Goal: Browse casually: Explore the website without a specific task or goal

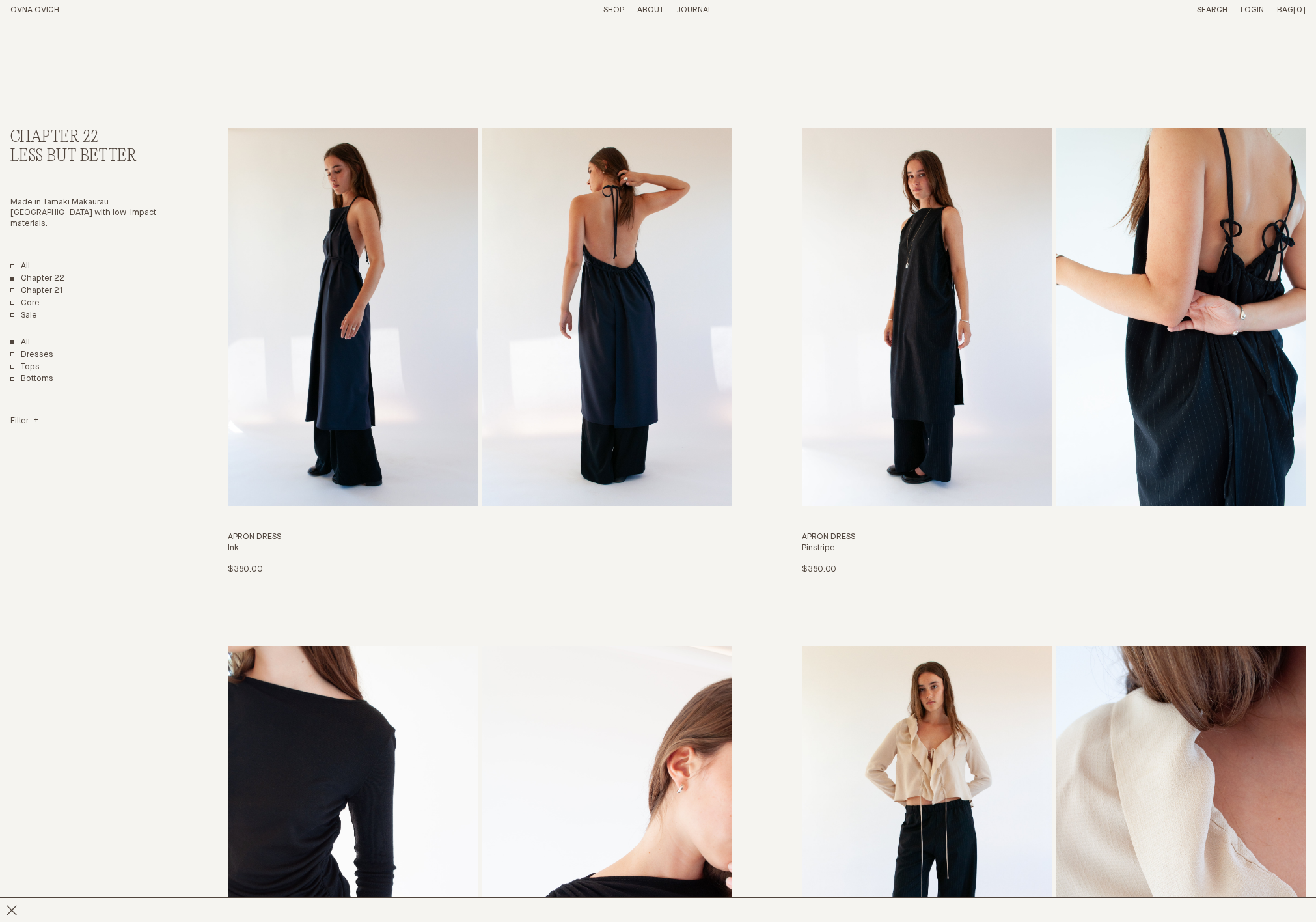
click at [617, 11] on link "Shop" at bounding box center [614, 10] width 21 height 8
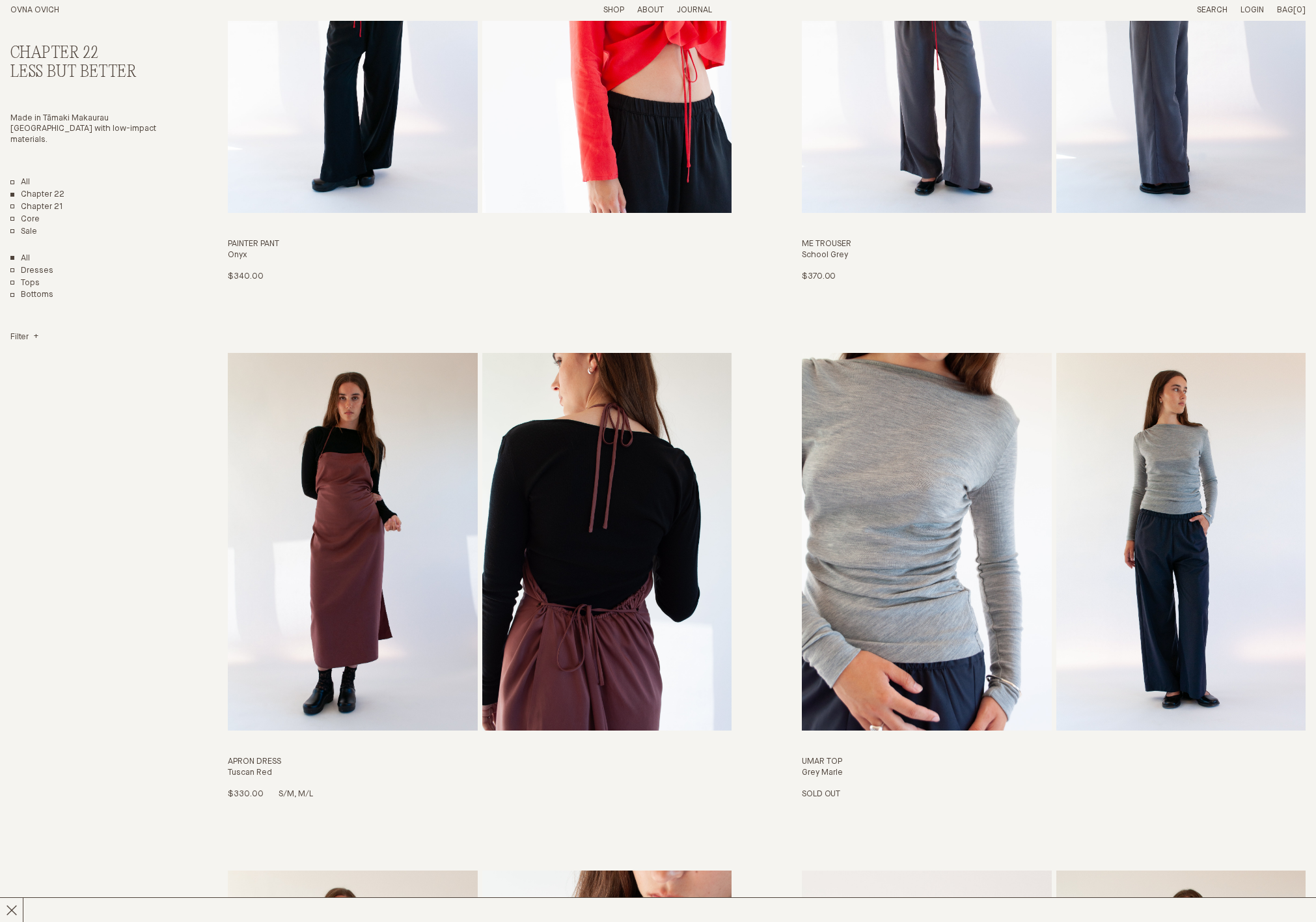
scroll to position [1332, 0]
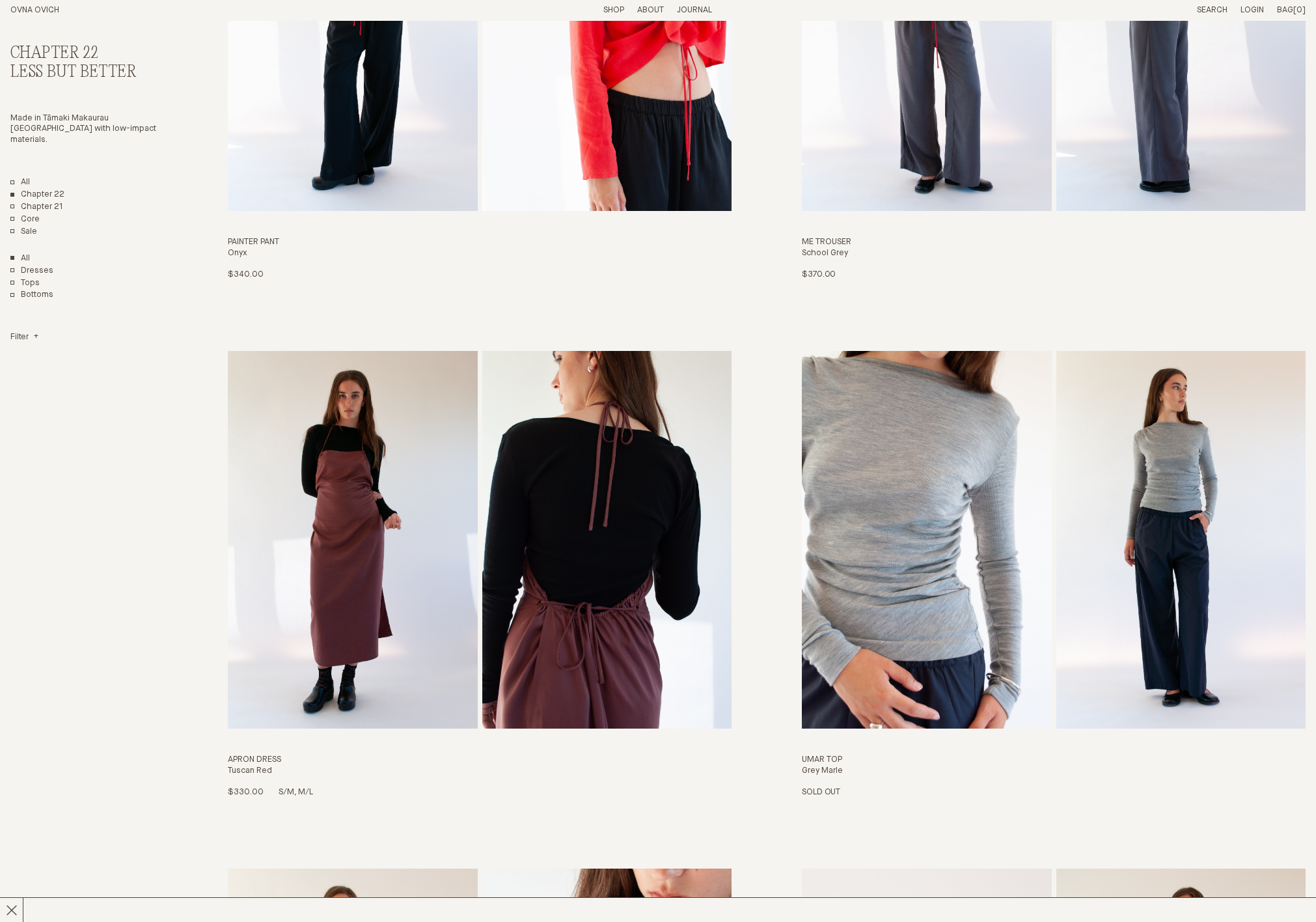
click at [547, 410] on img "Apron Dress" at bounding box center [607, 539] width 249 height 377
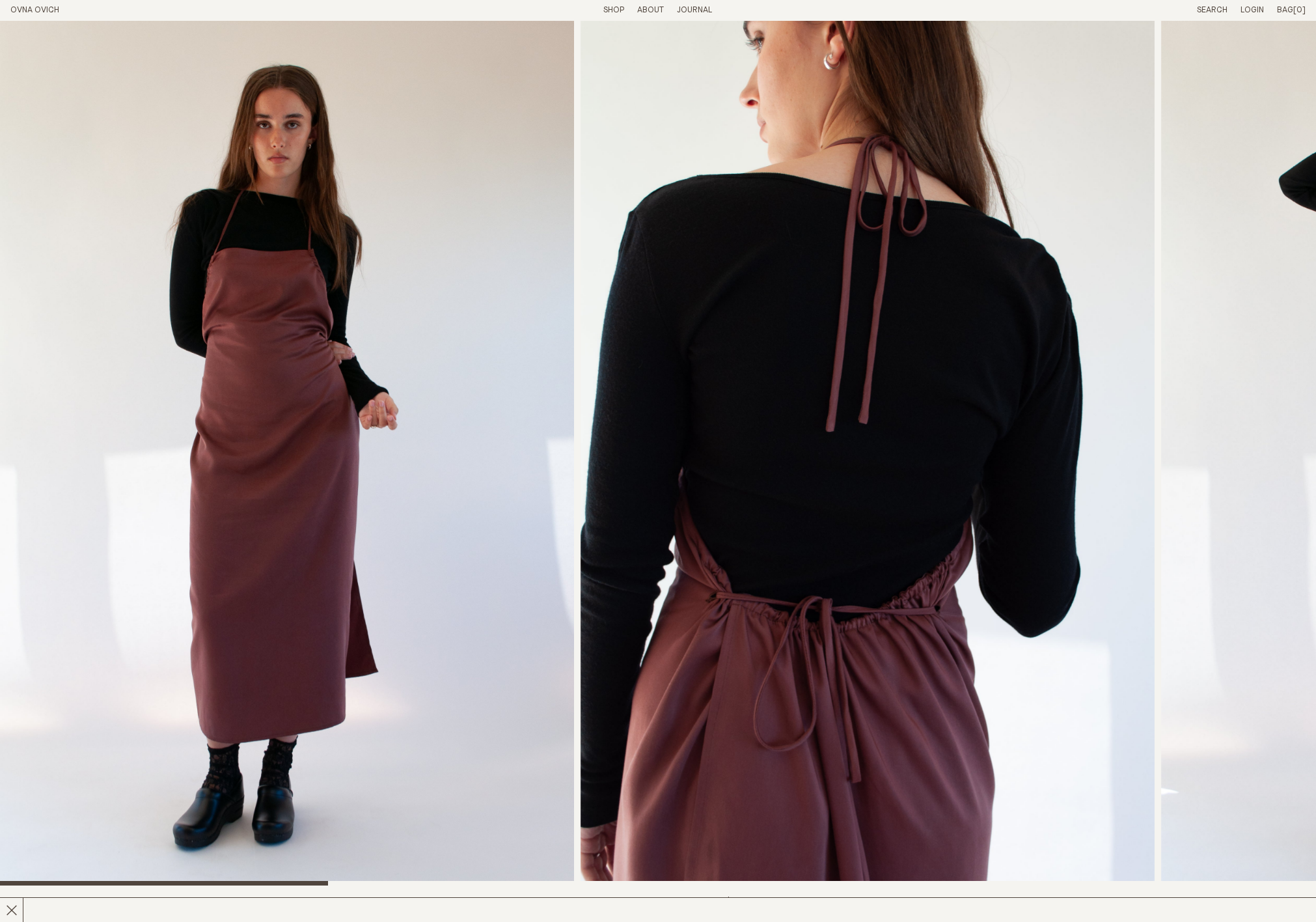
click at [603, 10] on link "Shop" at bounding box center [614, 10] width 21 height 8
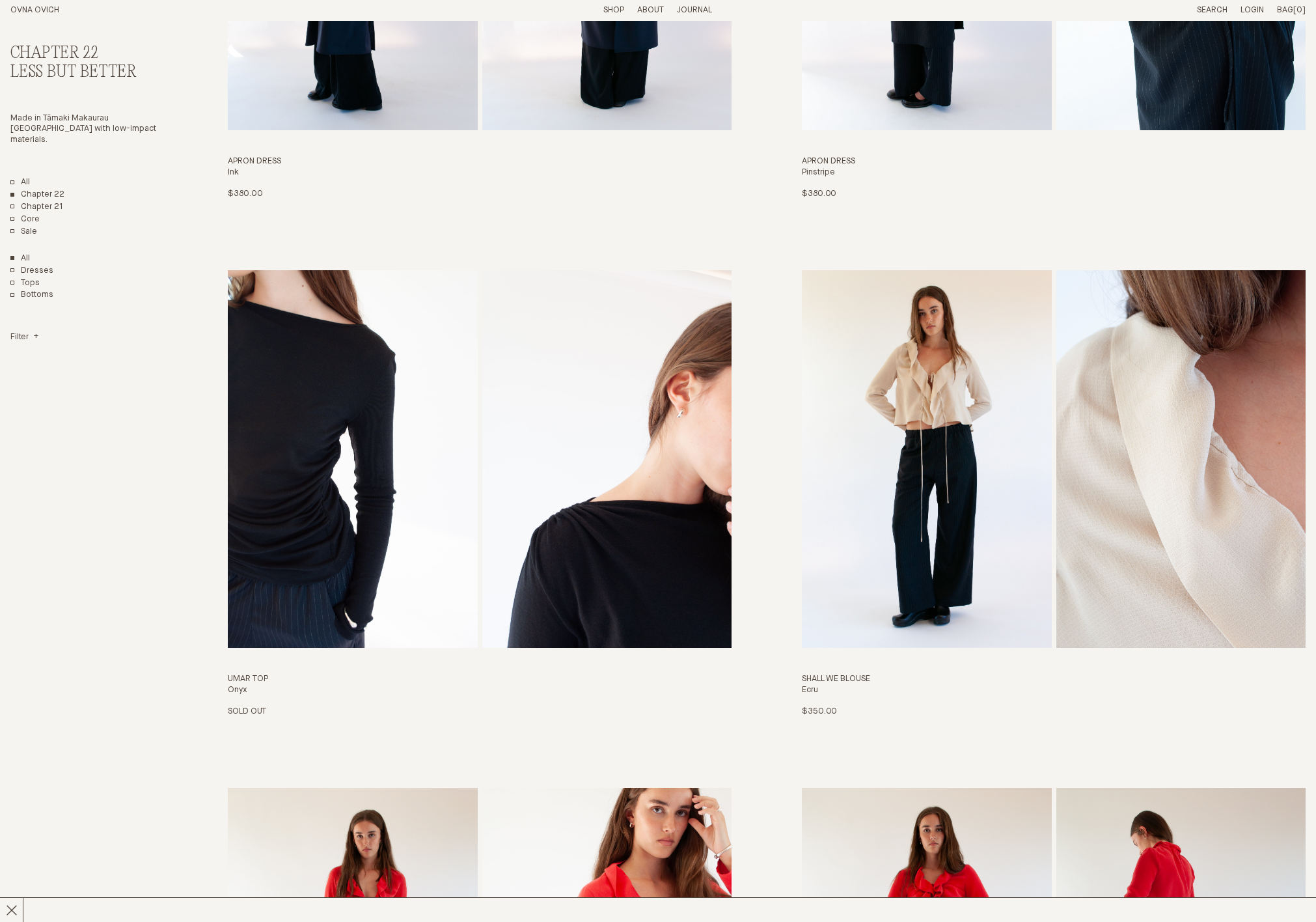
scroll to position [492, 0]
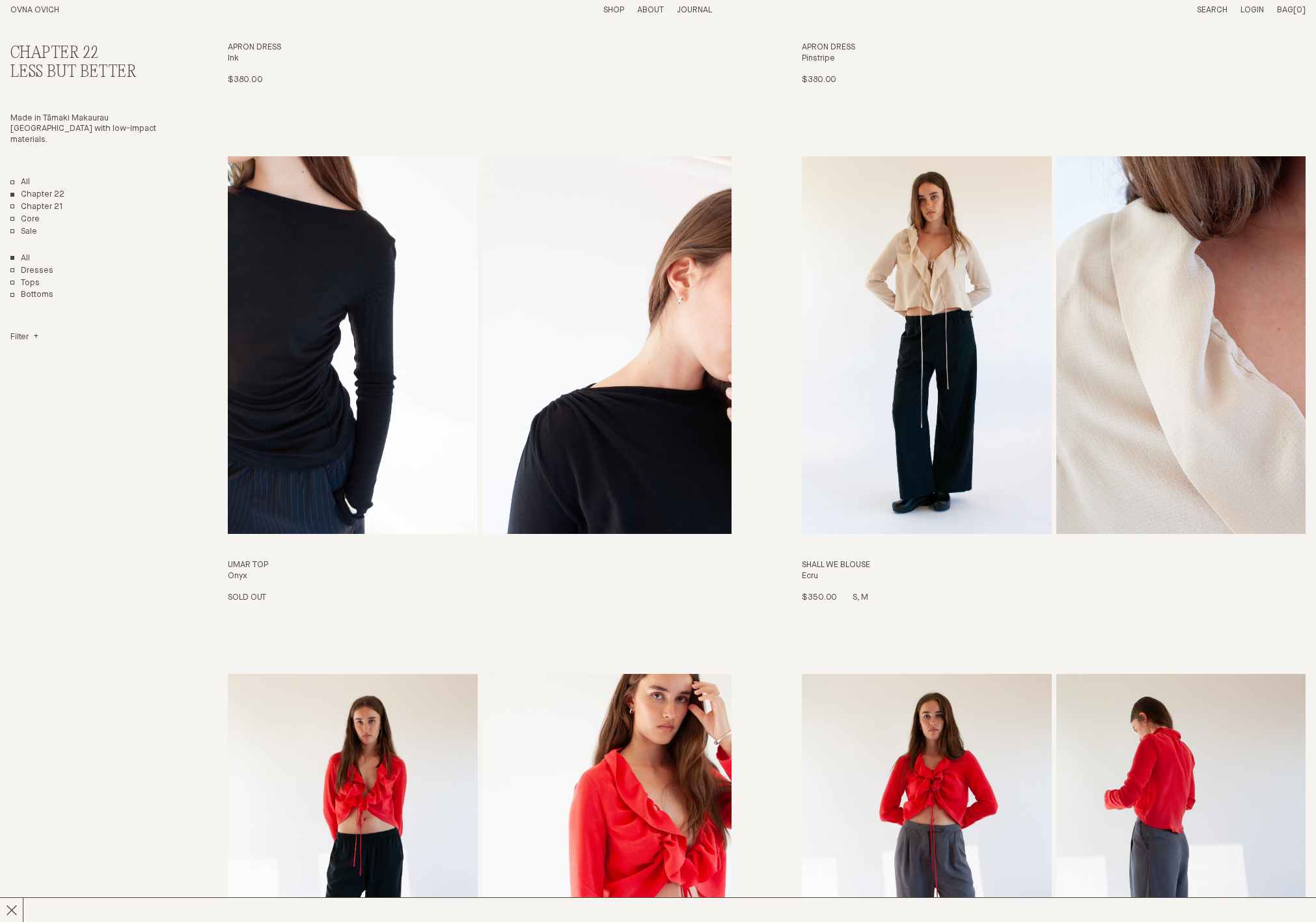
click at [957, 396] on img "Shall We Blouse" at bounding box center [926, 345] width 249 height 377
click at [971, 674] on img "Me Trouser" at bounding box center [926, 862] width 249 height 377
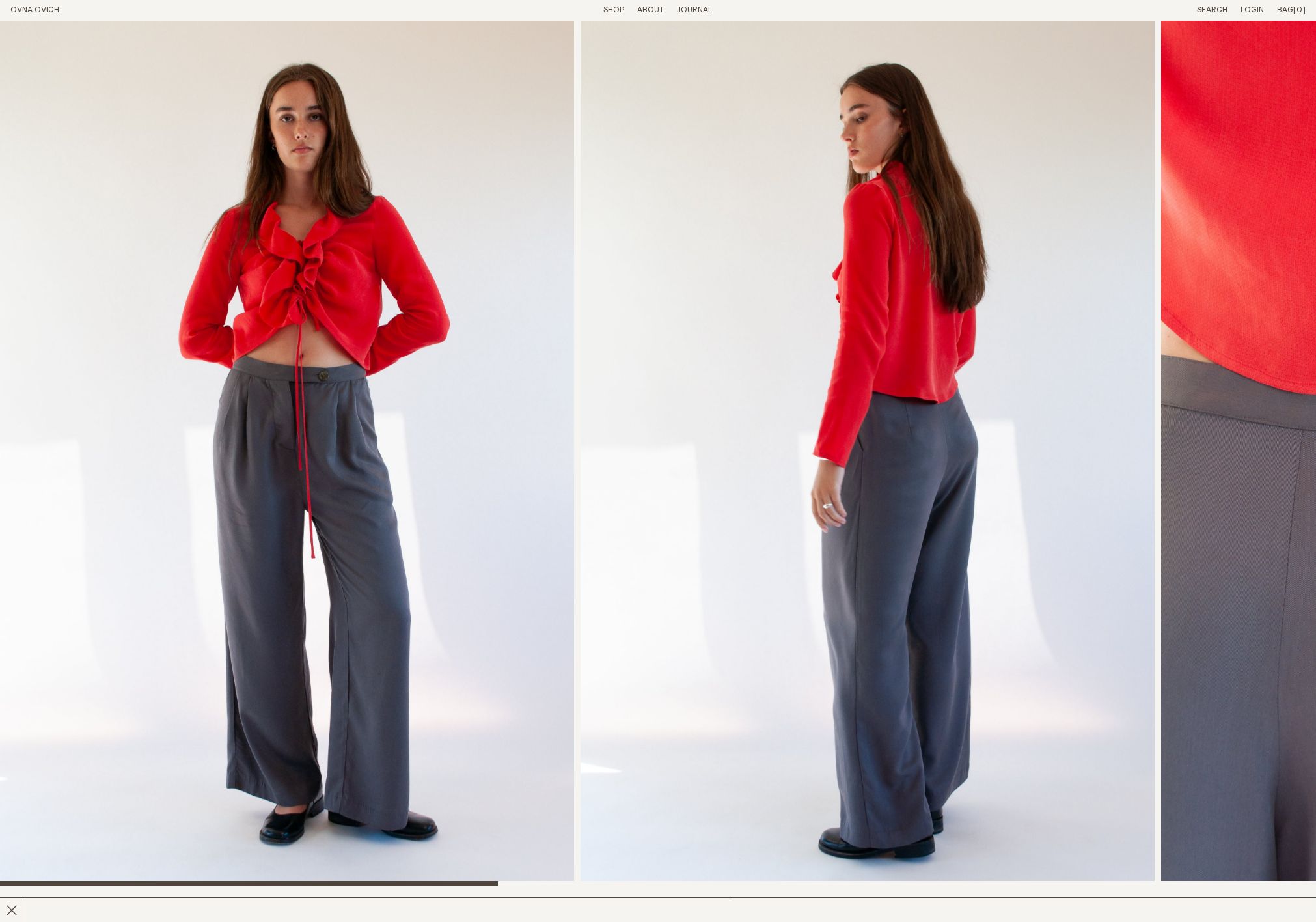
click at [619, 11] on link "Shop" at bounding box center [614, 10] width 21 height 8
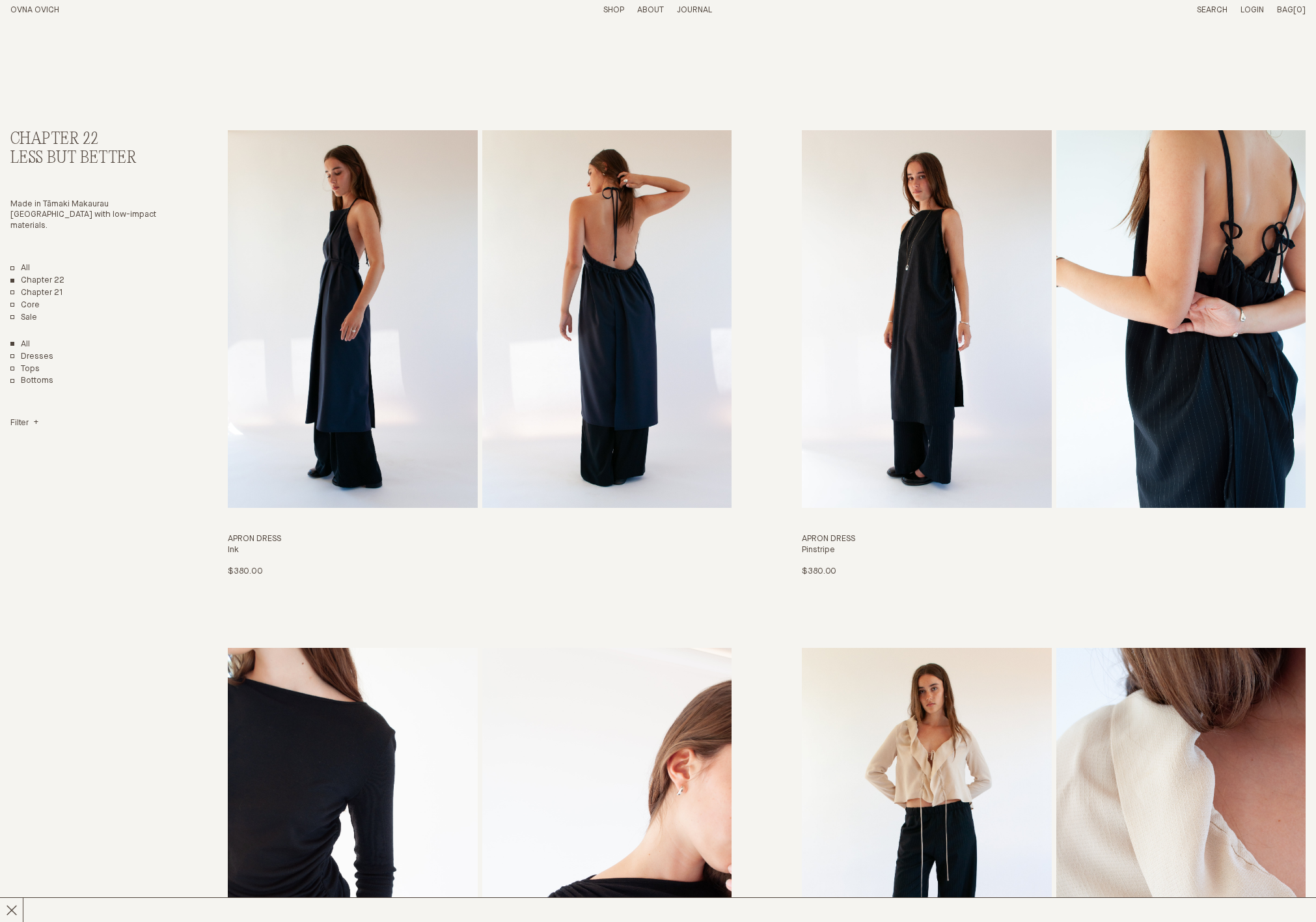
click at [961, 275] on img "Apron Dress" at bounding box center [926, 319] width 249 height 377
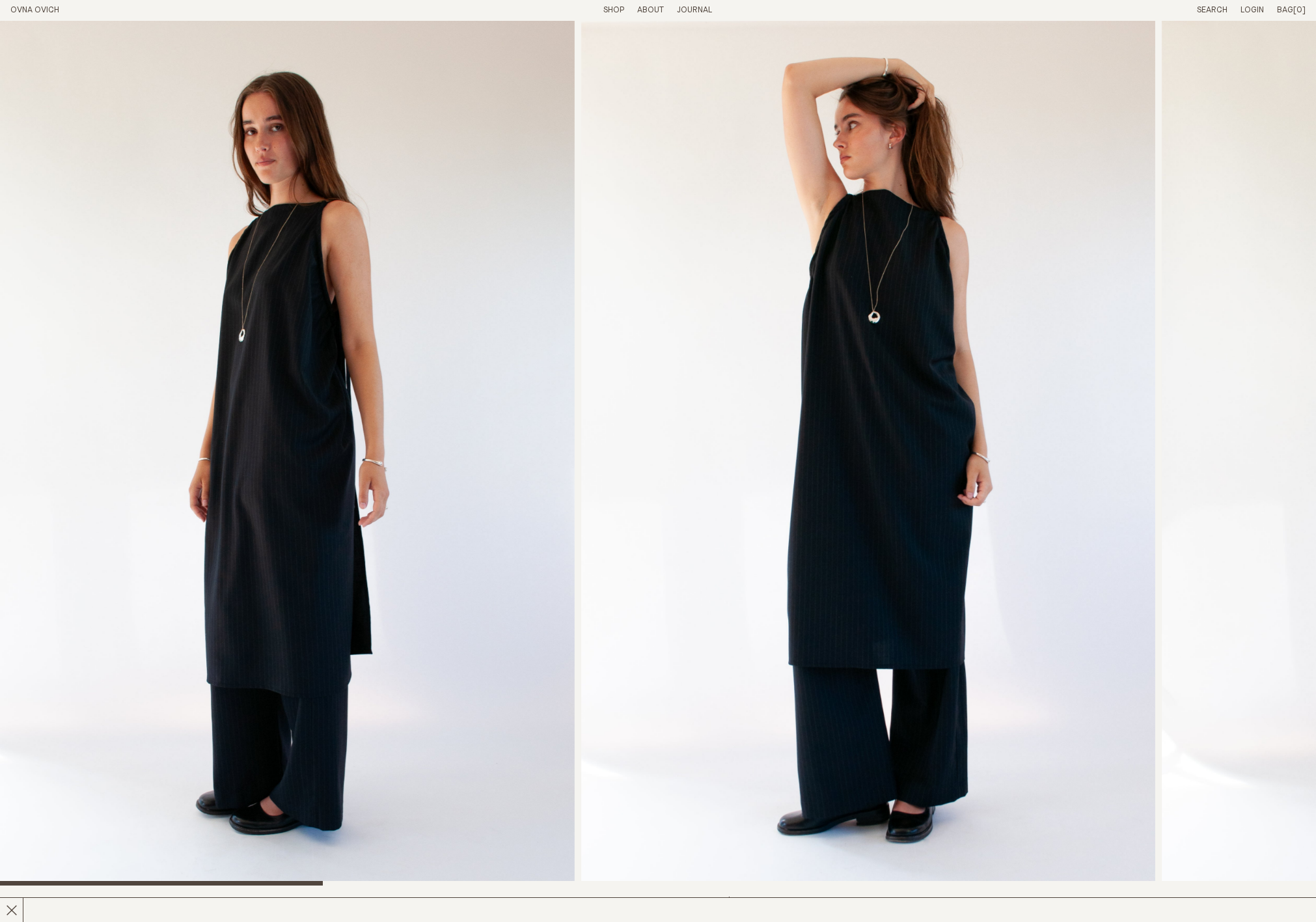
click at [618, 6] on link "Shop" at bounding box center [614, 10] width 21 height 8
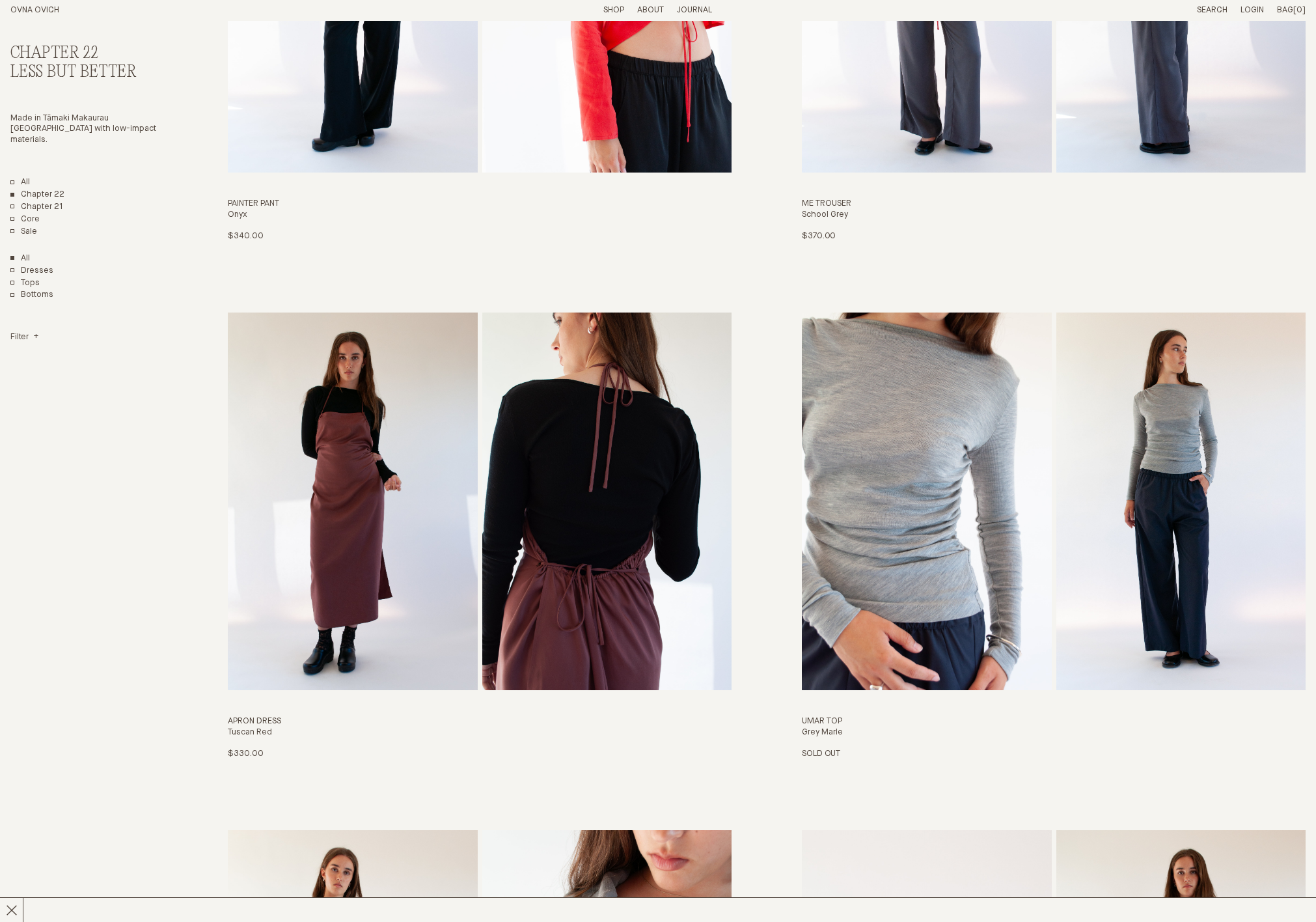
scroll to position [1878, 0]
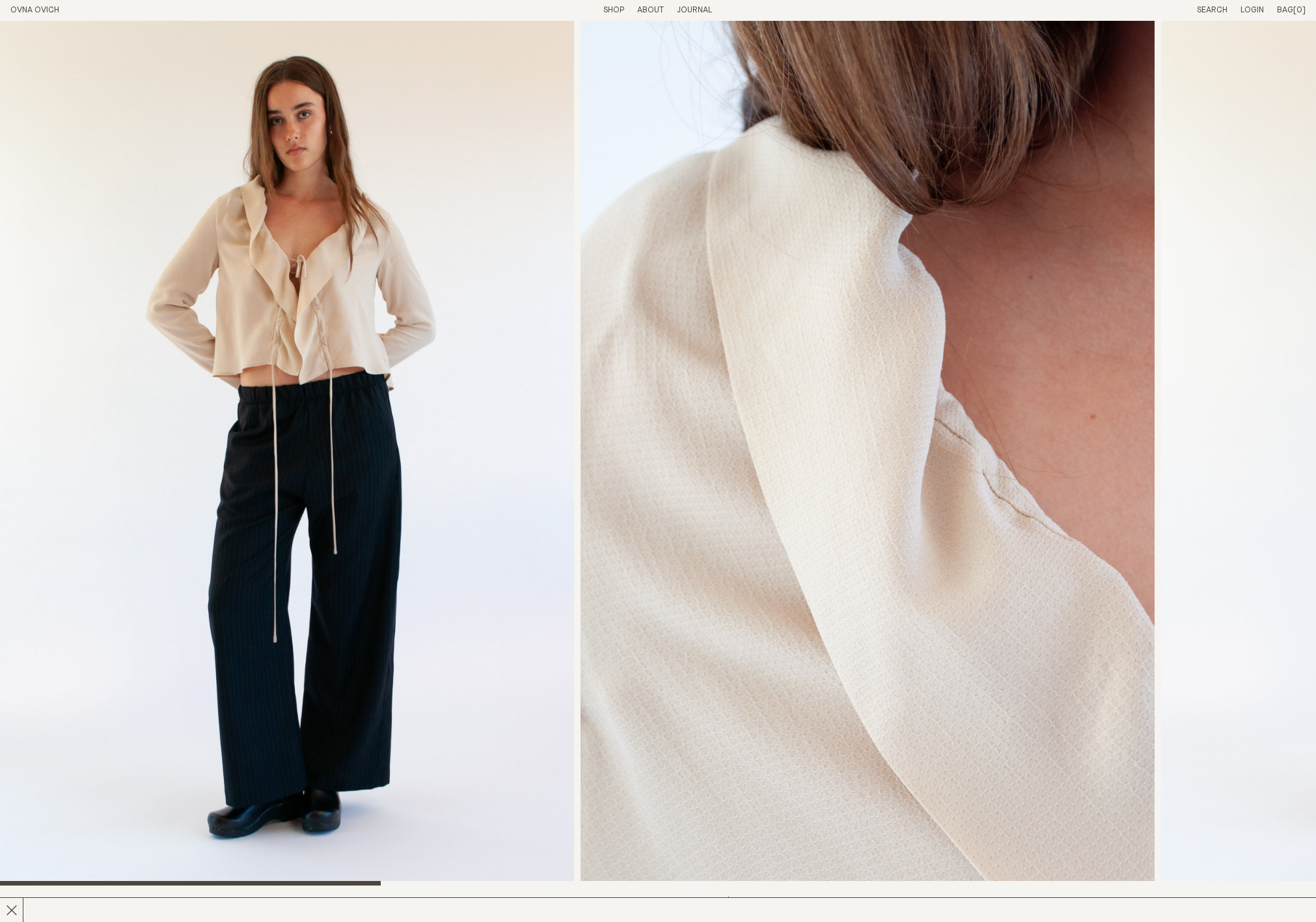
click at [618, 8] on link "Shop" at bounding box center [614, 10] width 21 height 8
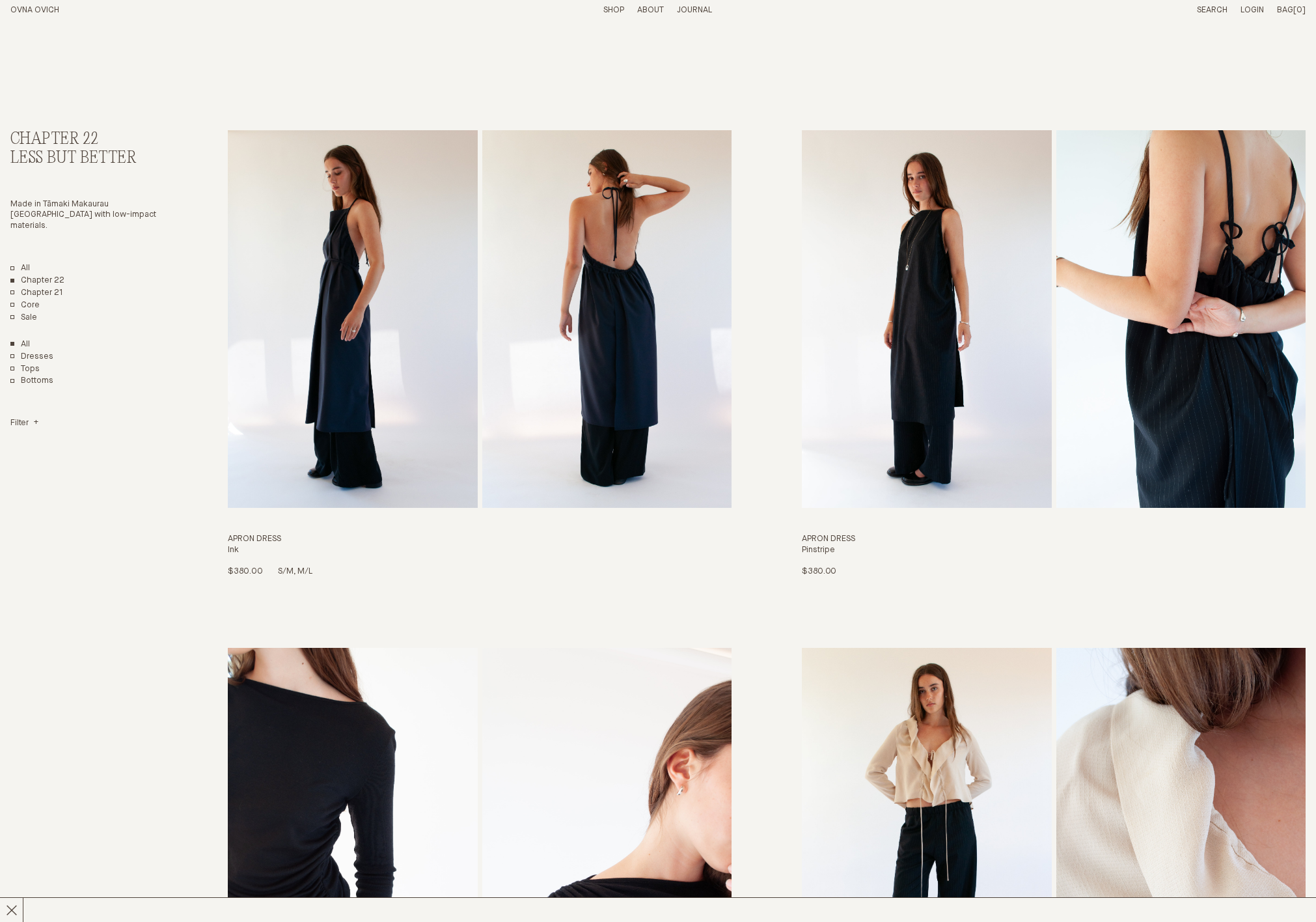
click at [398, 255] on img "Apron Dress" at bounding box center [352, 319] width 249 height 377
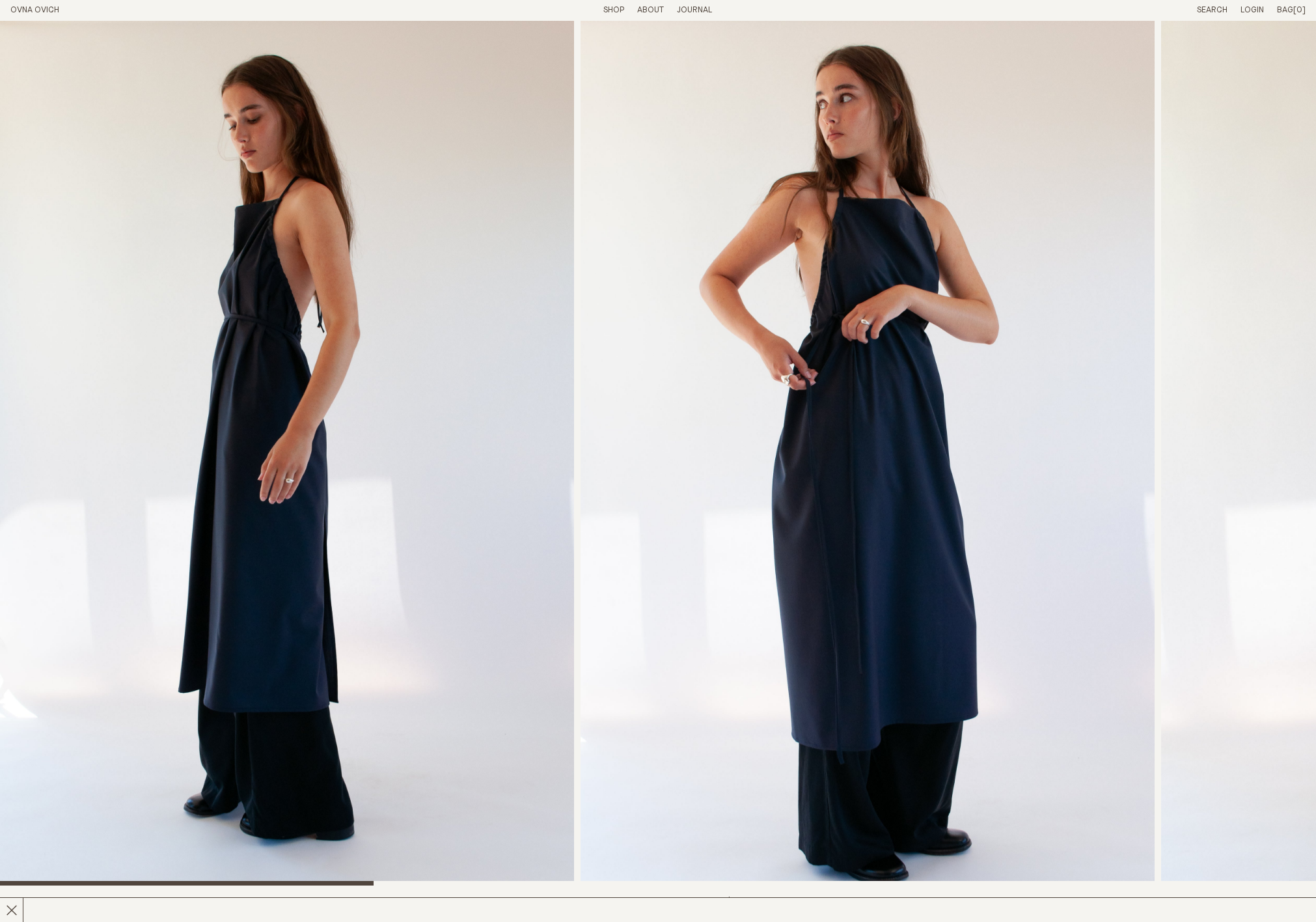
drag, startPoint x: 609, startPoint y: 10, endPoint x: 577, endPoint y: 3, distance: 32.8
click at [608, 10] on link "Shop" at bounding box center [614, 10] width 21 height 8
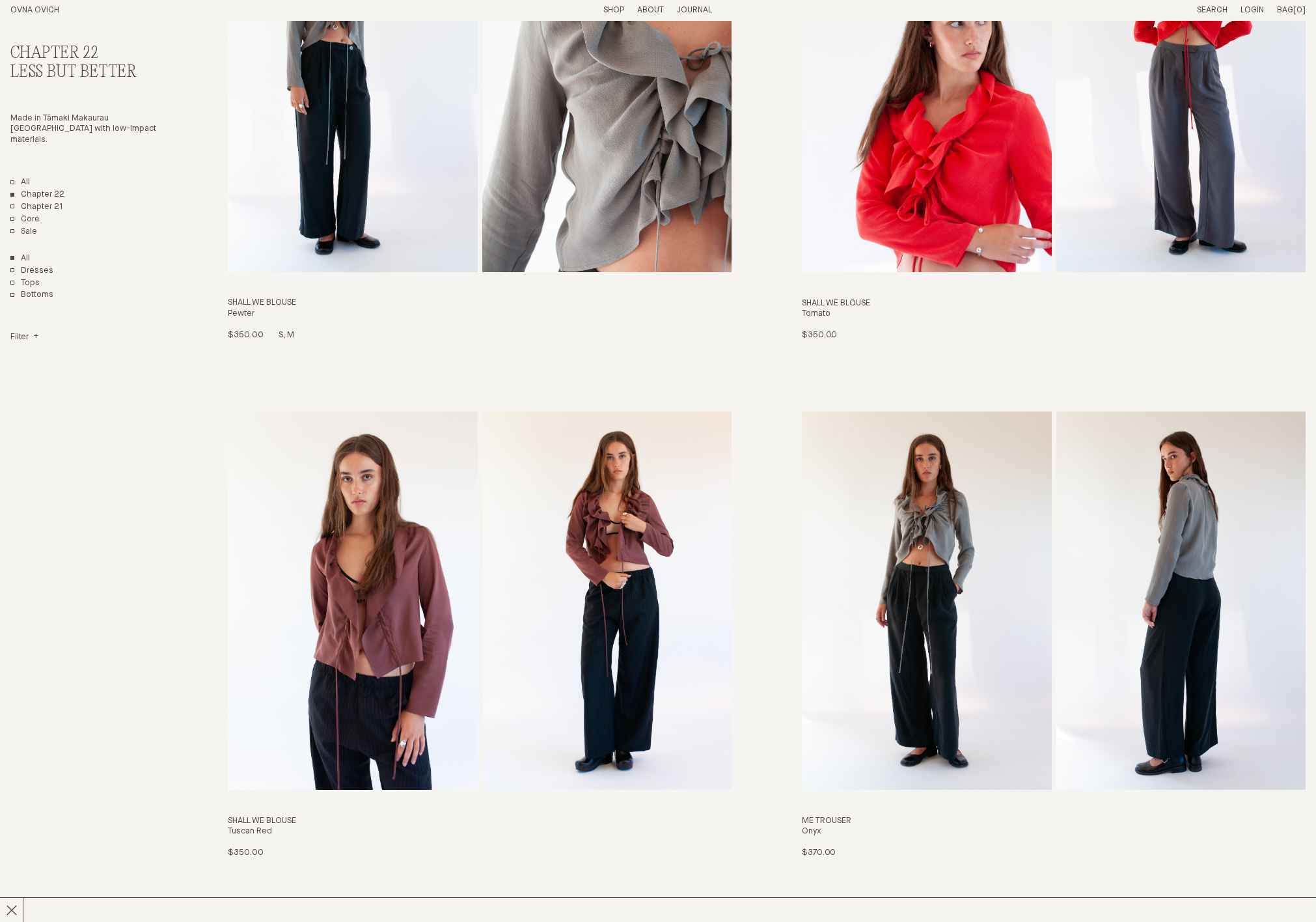
scroll to position [2332, 0]
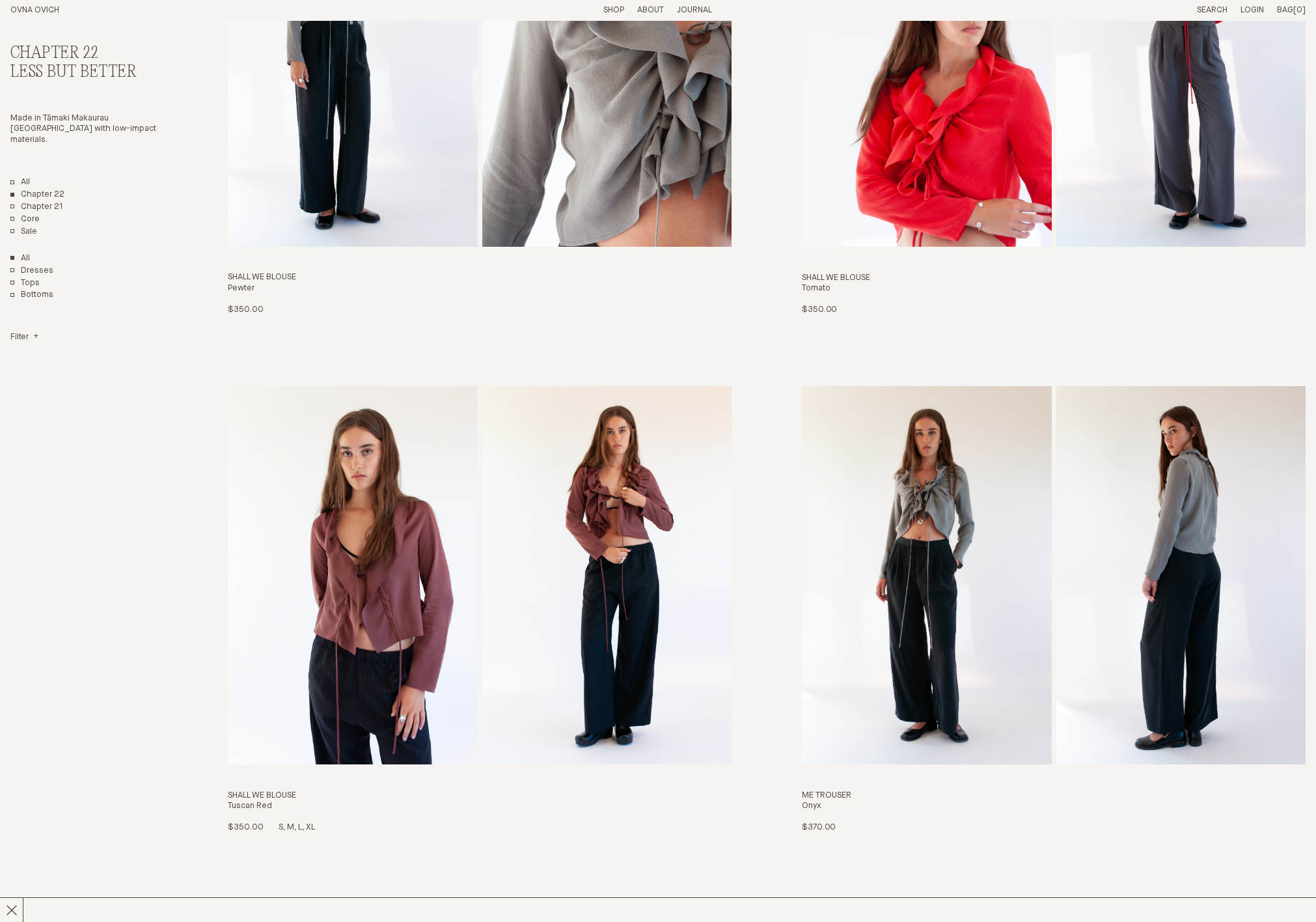
click at [557, 538] on img "Shall We Blouse" at bounding box center [607, 574] width 249 height 377
